Goal: Task Accomplishment & Management: Manage account settings

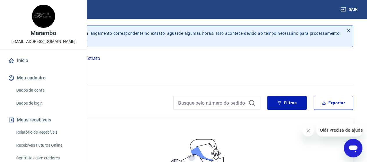
click at [38, 96] on link "Dados da conta" at bounding box center [47, 90] width 66 height 12
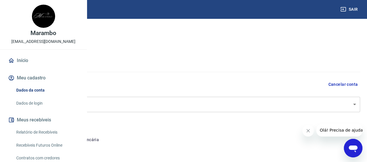
select select "SP"
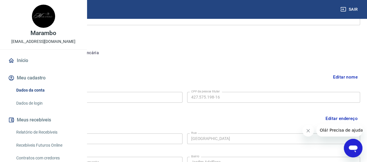
scroll to position [116, 0]
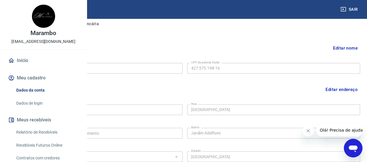
click at [346, 48] on button "Editar nome" at bounding box center [345, 48] width 29 height 11
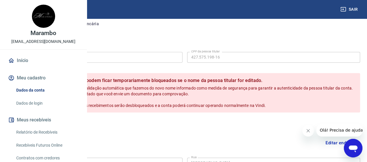
click at [44, 53] on label "Nome da pessoa titular" at bounding box center [28, 51] width 31 height 4
click at [124, 53] on input "[PERSON_NAME]" at bounding box center [95, 57] width 173 height 11
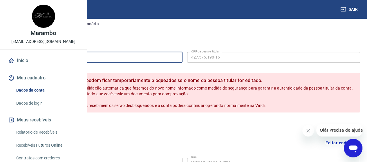
click at [126, 54] on input "[PERSON_NAME]" at bounding box center [95, 57] width 173 height 11
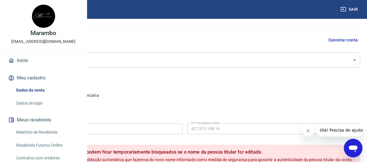
scroll to position [36, 0]
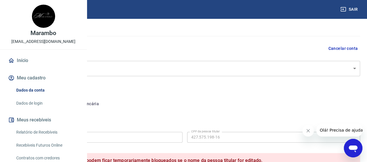
click at [104, 101] on button "Conta bancária" at bounding box center [79, 104] width 48 height 14
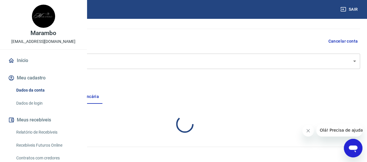
scroll to position [45, 0]
select select "1"
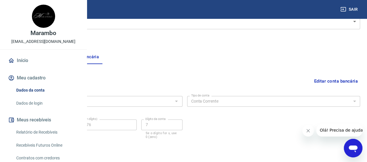
scroll to position [102, 0]
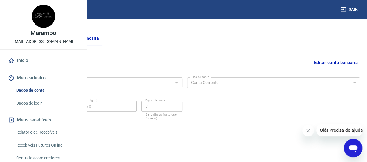
click at [328, 64] on button "Editar conta bancária" at bounding box center [336, 62] width 48 height 11
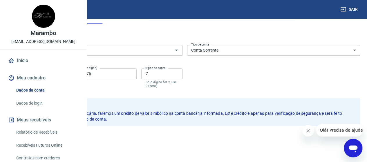
scroll to position [131, 0]
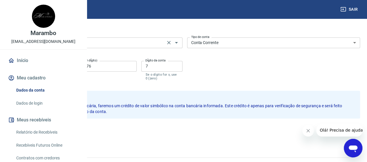
click at [172, 44] on icon "Clear" at bounding box center [169, 43] width 6 height 6
click at [245, 57] on div "Banco Banco Tipo de conta Conta Corrente Conta Poupança Tipo de conta Agência (…" at bounding box center [184, 58] width 351 height 46
click at [64, 129] on button "Cancelar" at bounding box center [50, 131] width 28 height 11
type input "260 - Nu Pagamentos S.A."
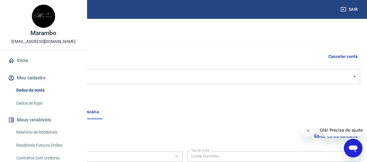
scroll to position [0, 0]
